Goal: Transaction & Acquisition: Purchase product/service

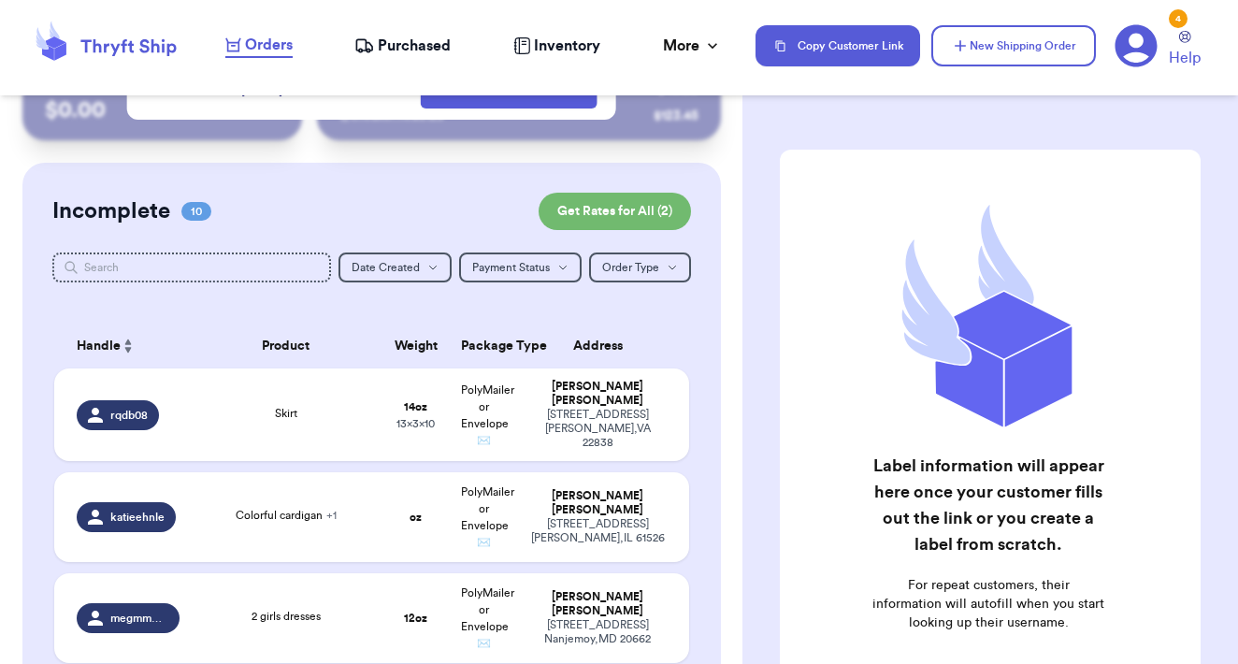
scroll to position [111, 0]
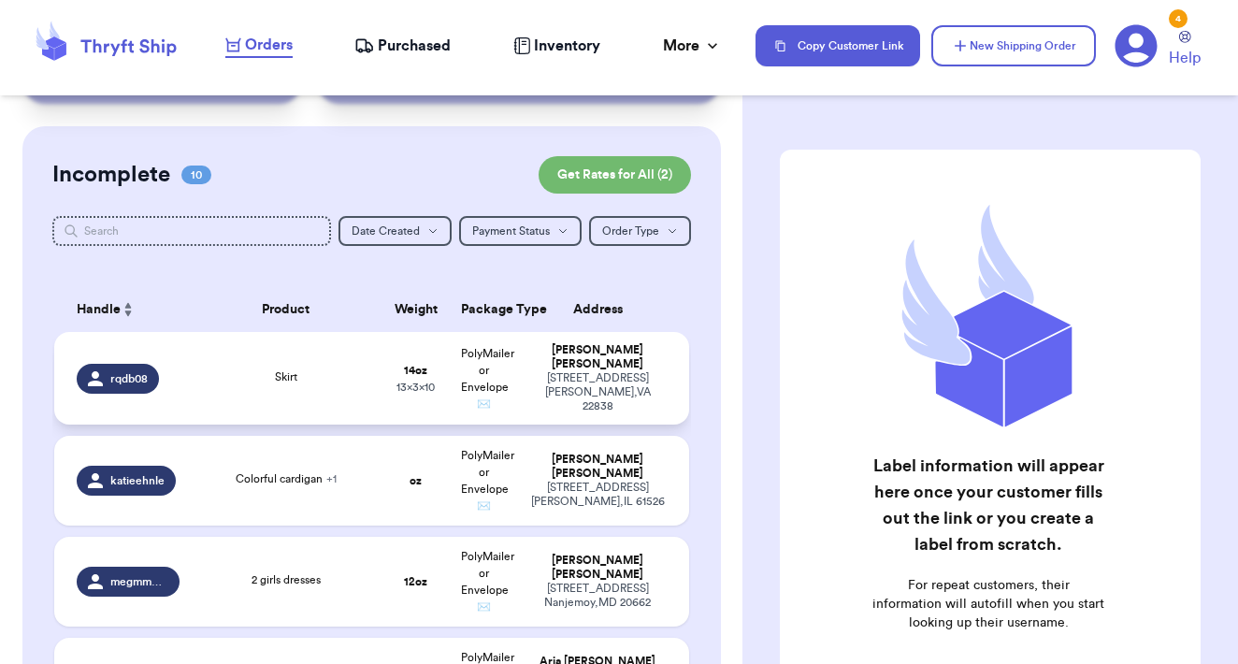
click at [373, 415] on td "Skirt" at bounding box center [286, 378] width 191 height 93
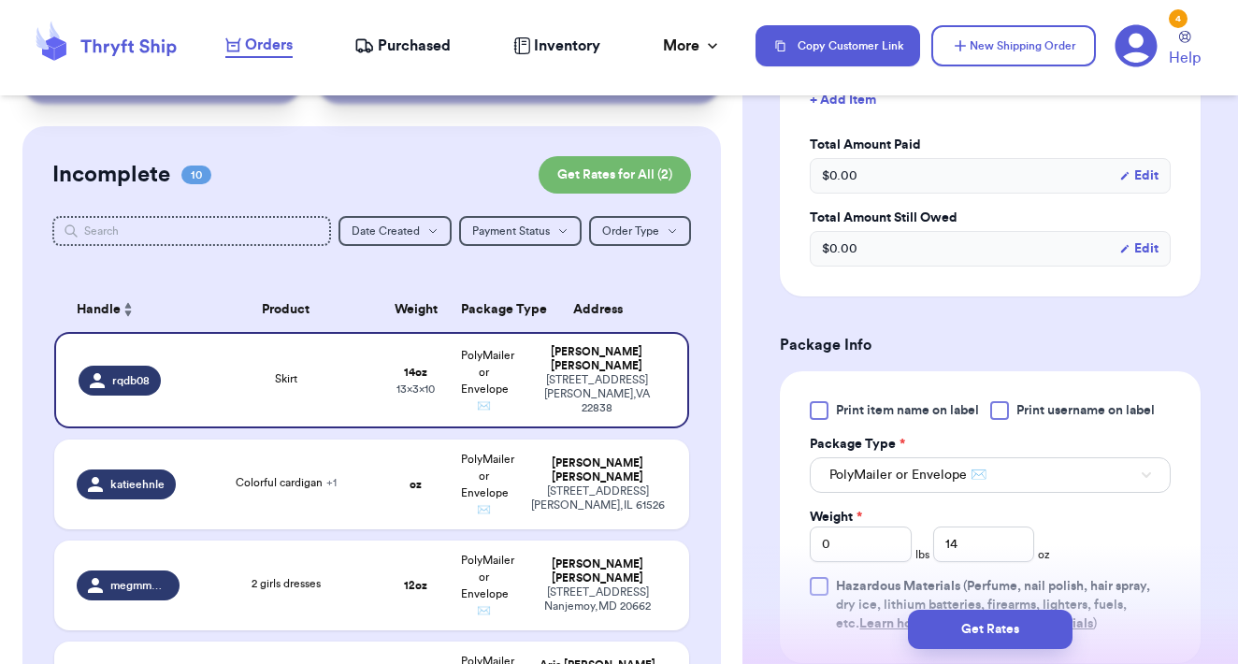
scroll to position [597, 0]
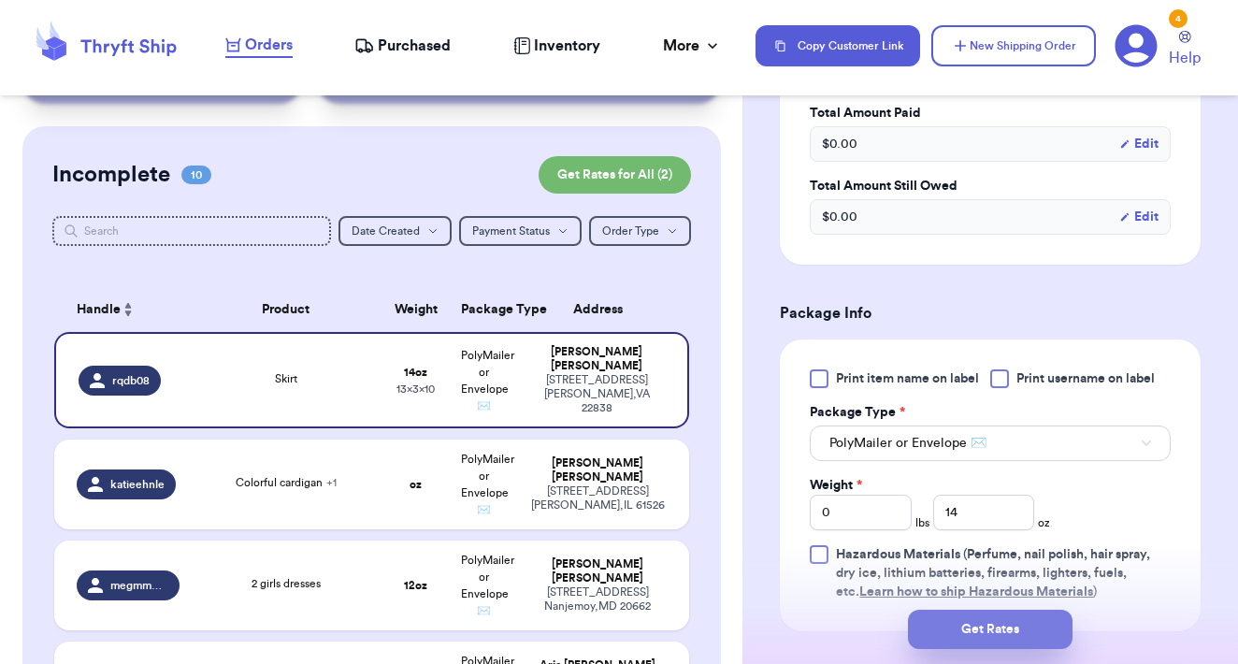
click at [1006, 636] on button "Get Rates" at bounding box center [990, 629] width 165 height 39
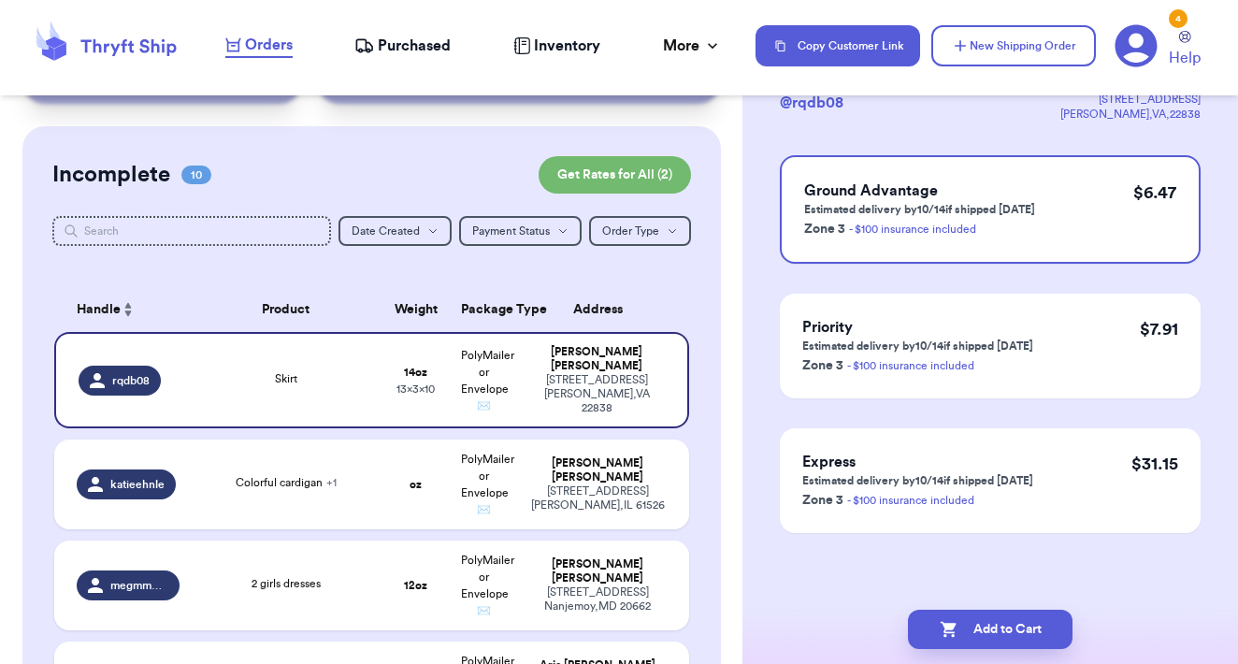
scroll to position [0, 0]
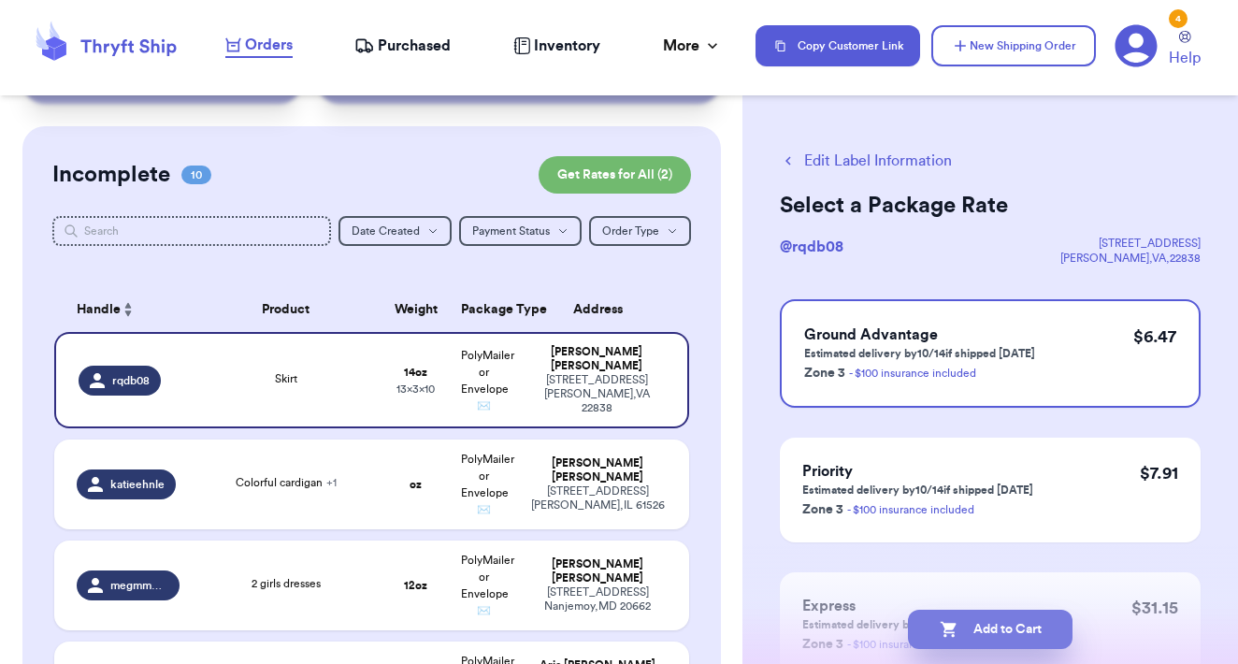
click at [1006, 636] on button "Add to Cart" at bounding box center [990, 629] width 165 height 39
checkbox input "true"
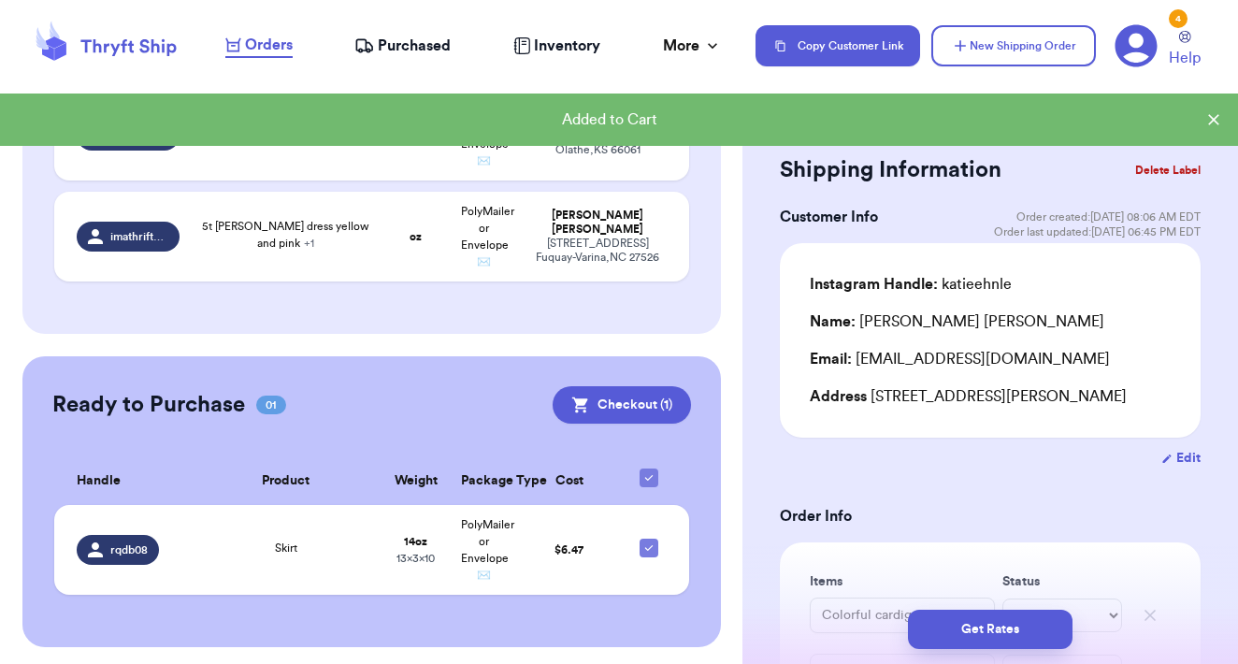
scroll to position [1068, 0]
click at [643, 396] on button "Checkout ( 1 )" at bounding box center [622, 405] width 138 height 37
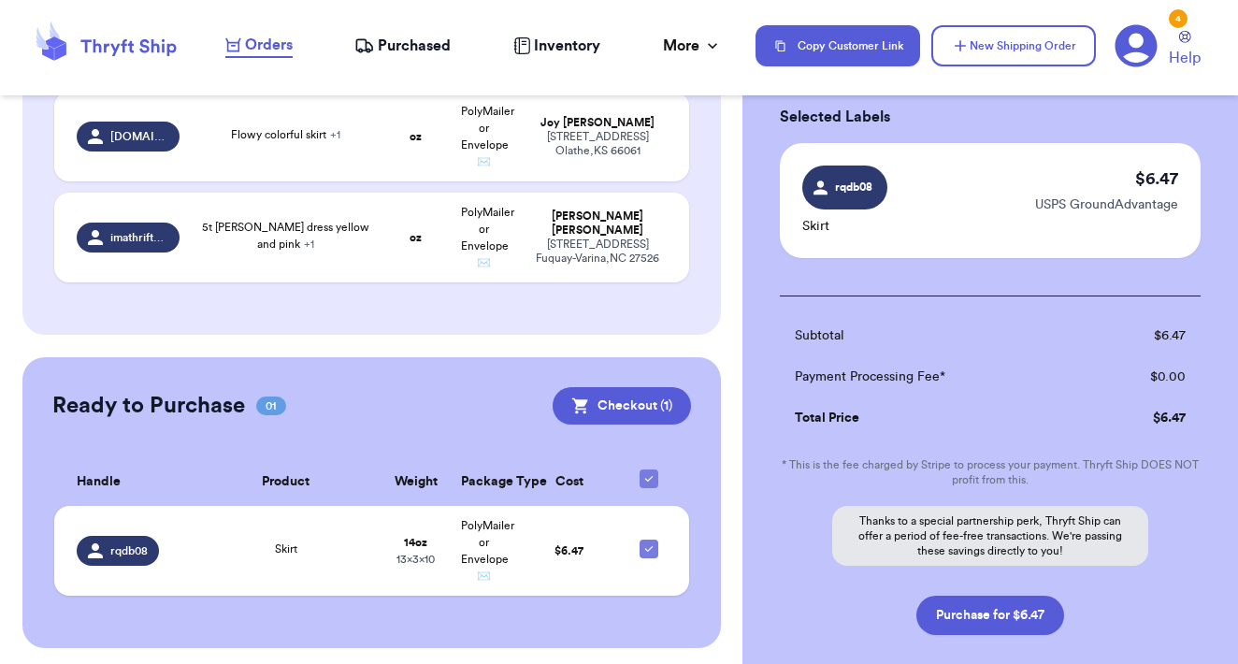
scroll to position [95, 0]
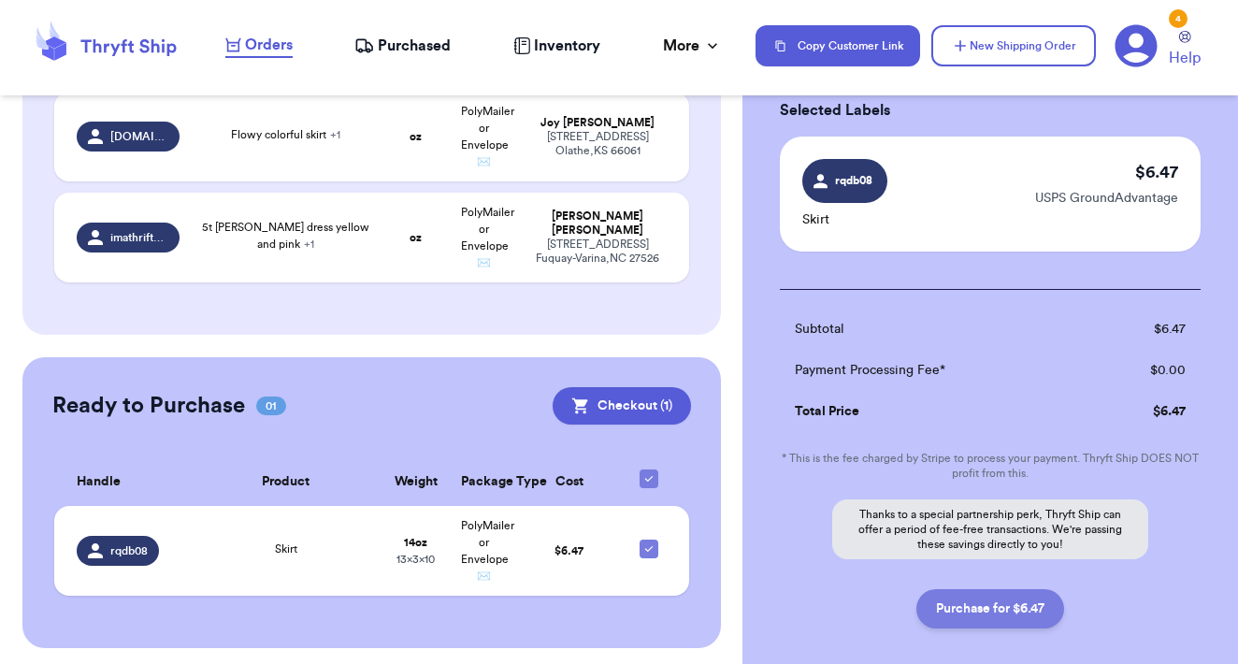
click at [989, 612] on button "Purchase for $6.47" at bounding box center [990, 608] width 148 height 39
checkbox input "false"
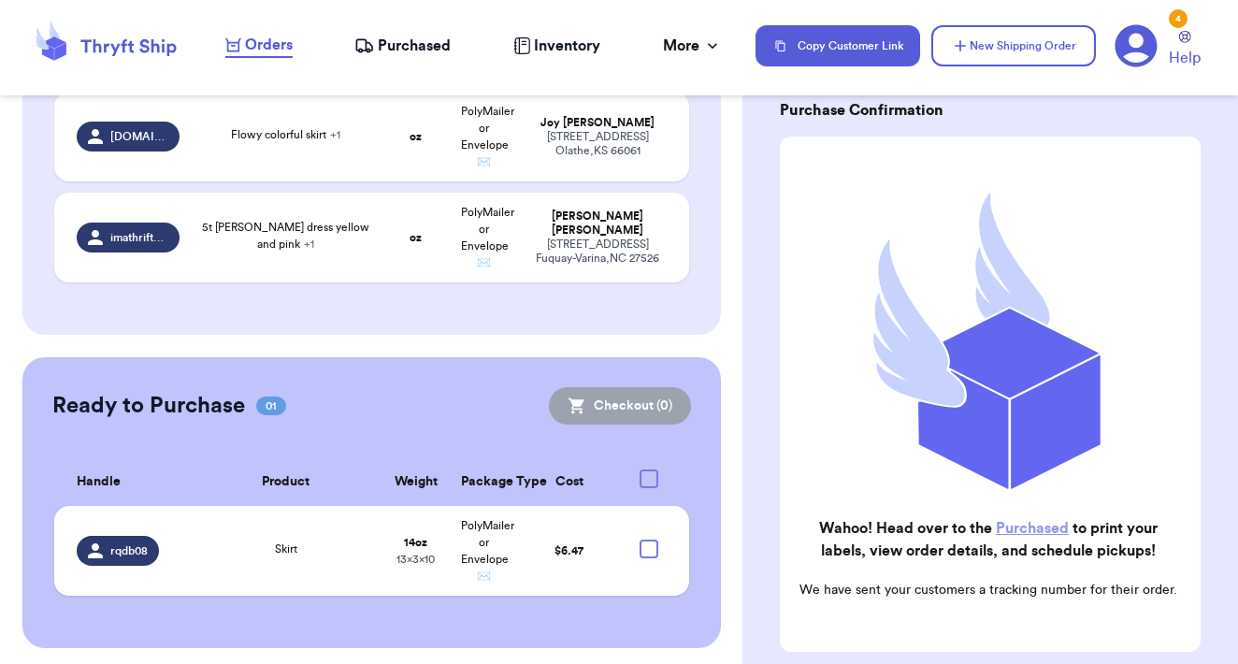
checkbox input "true"
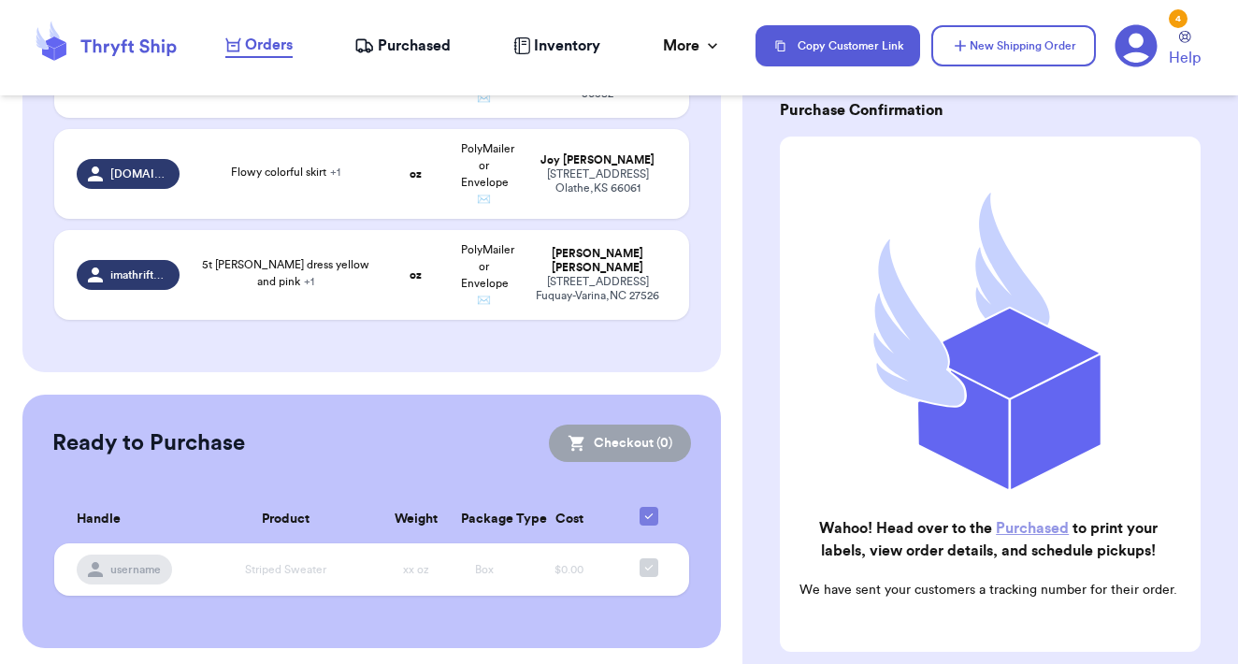
click at [1037, 528] on link "Purchased" at bounding box center [1032, 528] width 73 height 15
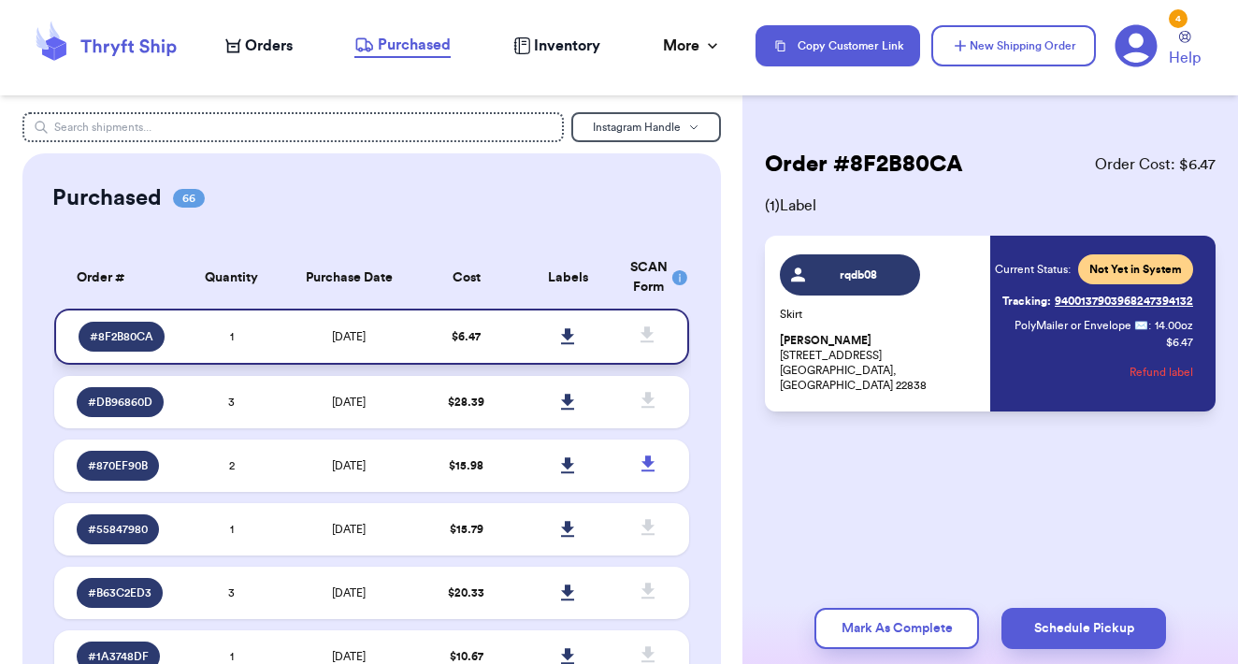
click at [570, 344] on icon at bounding box center [567, 336] width 13 height 16
